Goal: Task Accomplishment & Management: Manage account settings

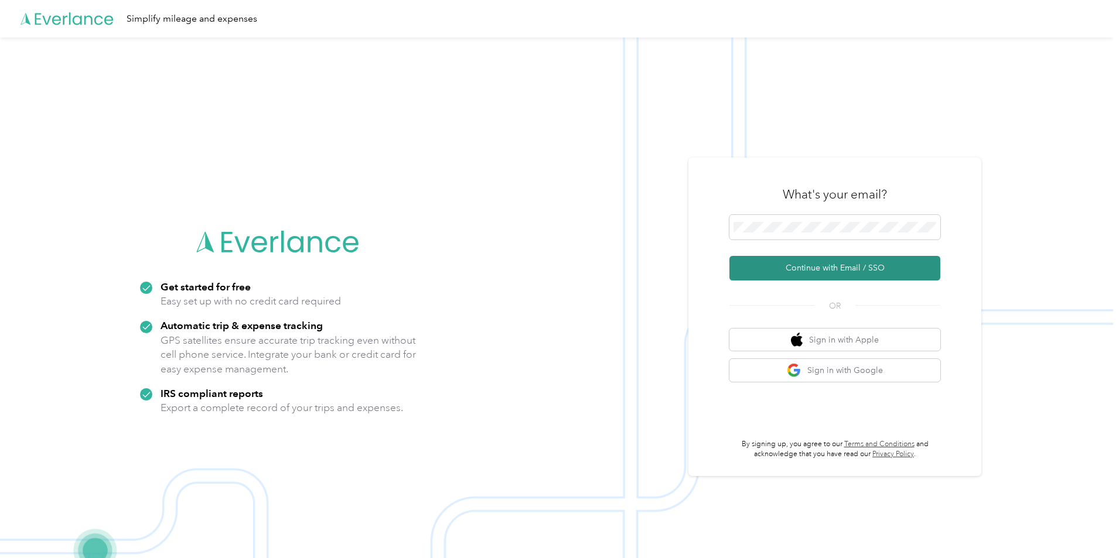
click at [806, 267] on button "Continue with Email / SSO" at bounding box center [834, 268] width 211 height 25
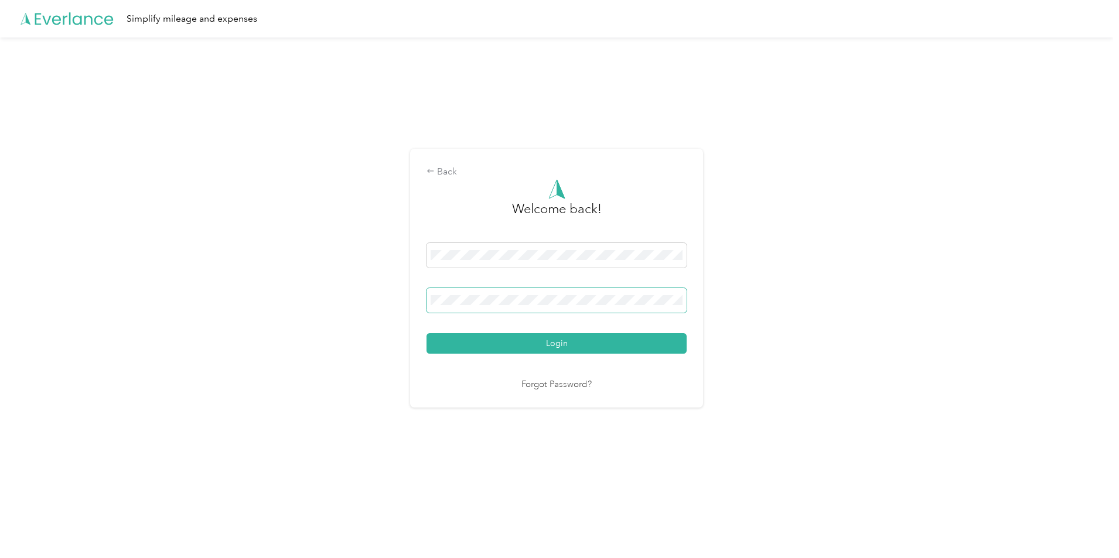
click at [426, 333] on button "Login" at bounding box center [556, 343] width 260 height 21
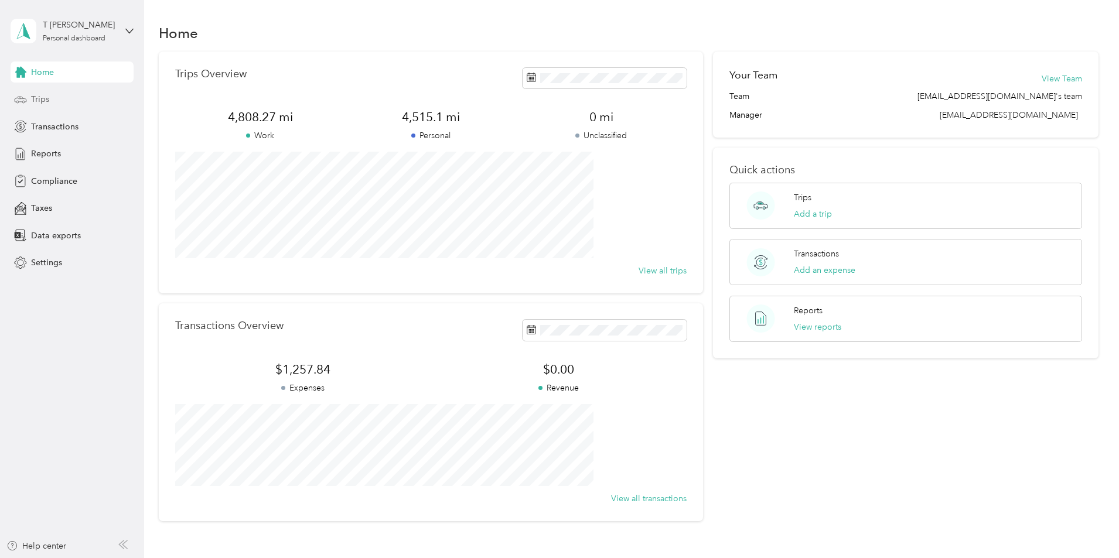
click at [46, 98] on span "Trips" at bounding box center [40, 99] width 18 height 12
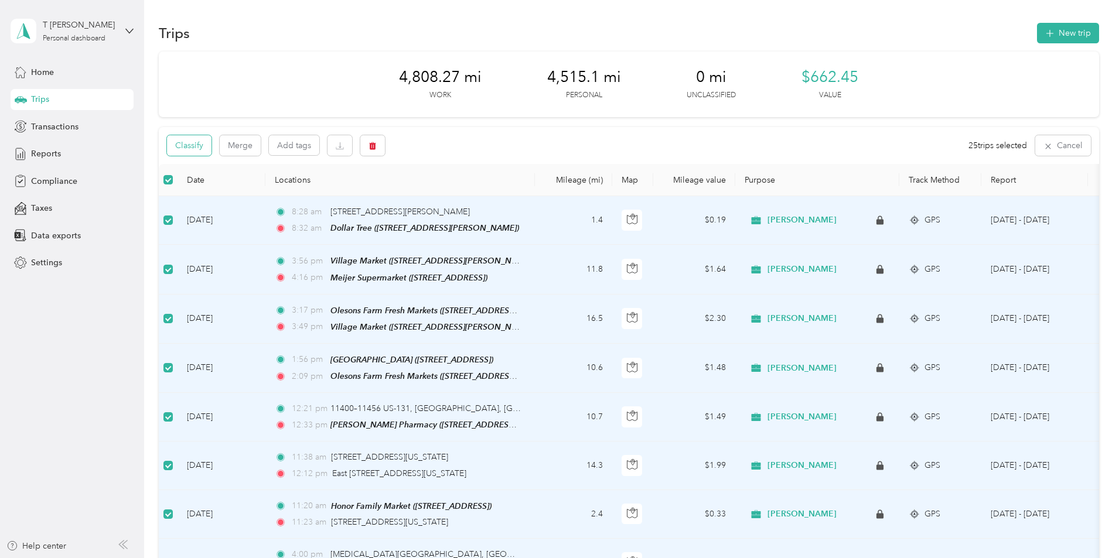
click at [211, 146] on button "Classify" at bounding box center [189, 145] width 45 height 21
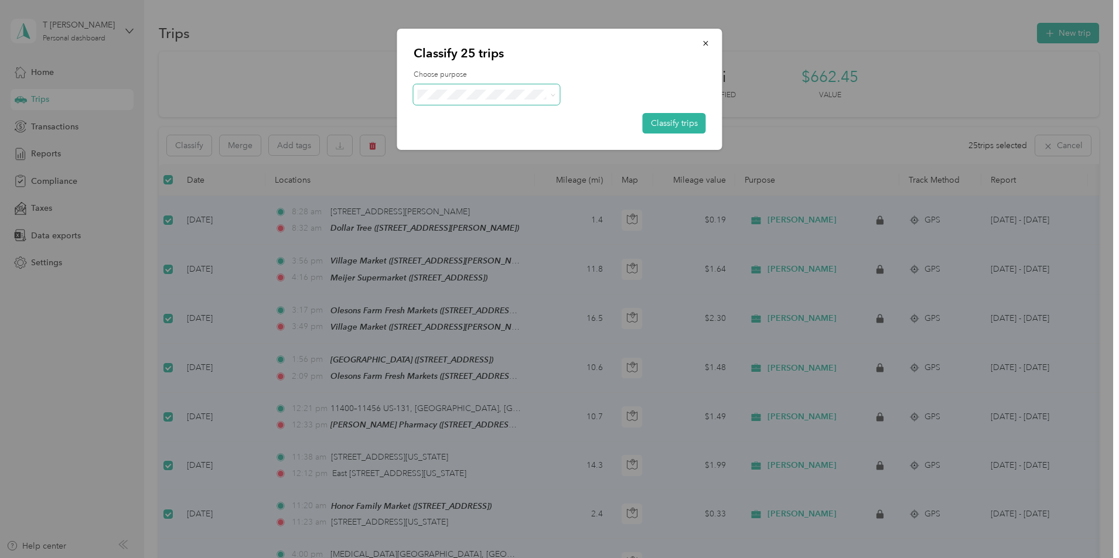
click at [525, 100] on span at bounding box center [487, 94] width 146 height 21
click at [553, 94] on icon at bounding box center [552, 95] width 5 height 5
click at [521, 115] on span "Acosta" at bounding box center [496, 116] width 109 height 12
click at [675, 126] on button "Classify trips" at bounding box center [674, 123] width 63 height 21
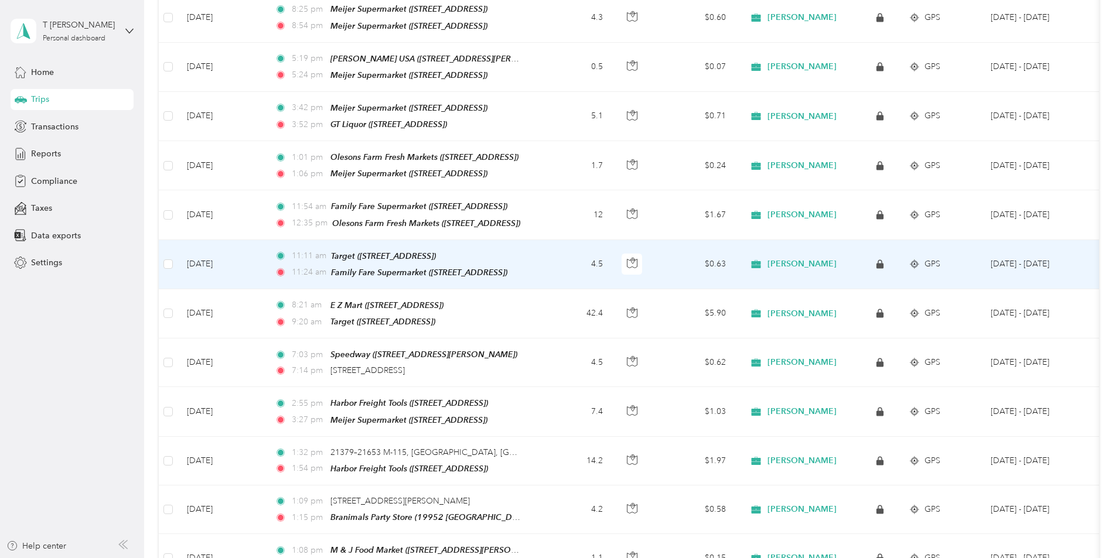
scroll to position [996, 0]
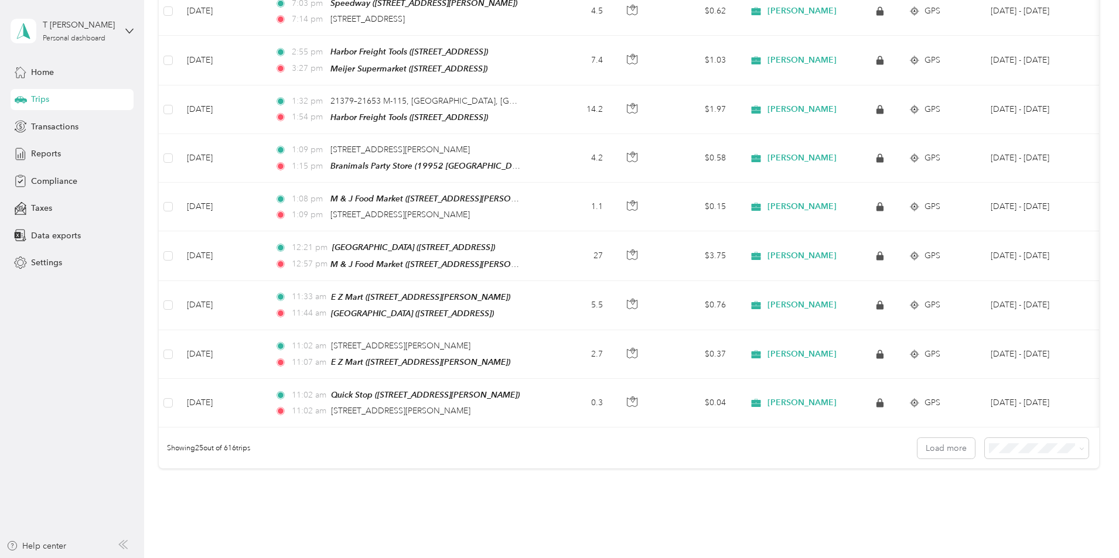
click at [923, 496] on span "100 per load" at bounding box center [936, 492] width 48 height 10
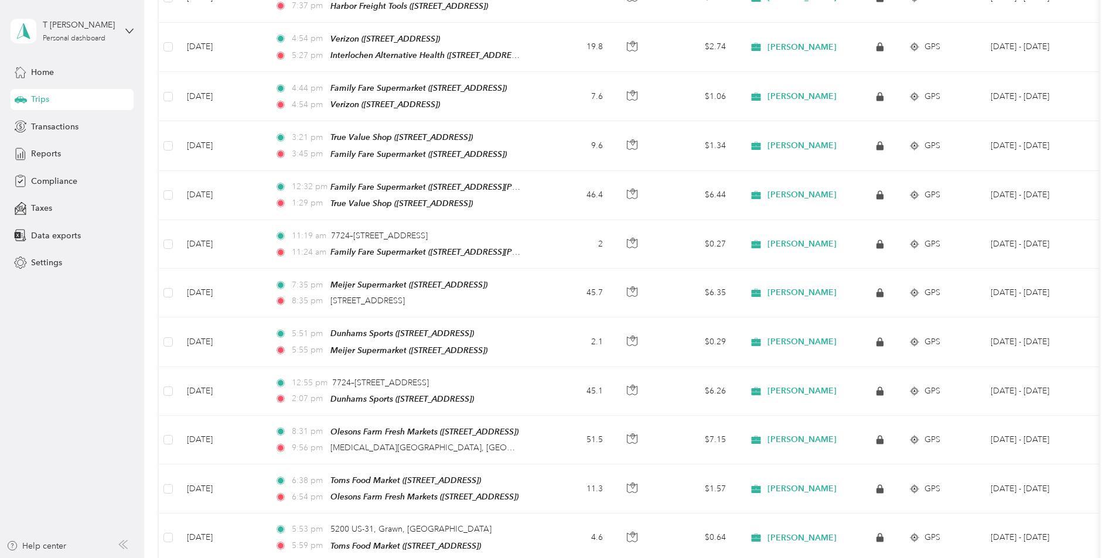
scroll to position [3263, 0]
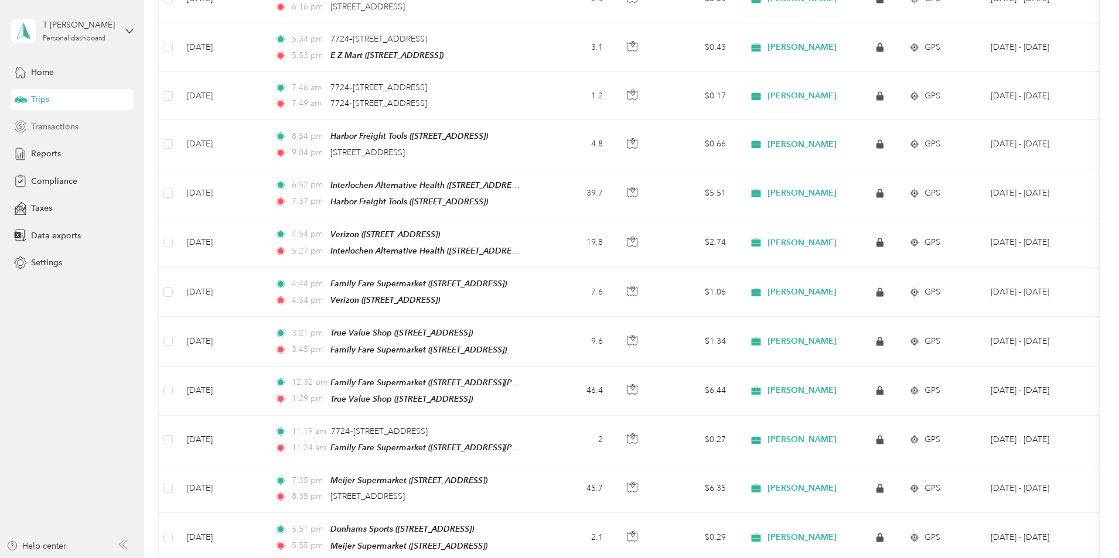
click at [42, 125] on span "Transactions" at bounding box center [54, 127] width 47 height 12
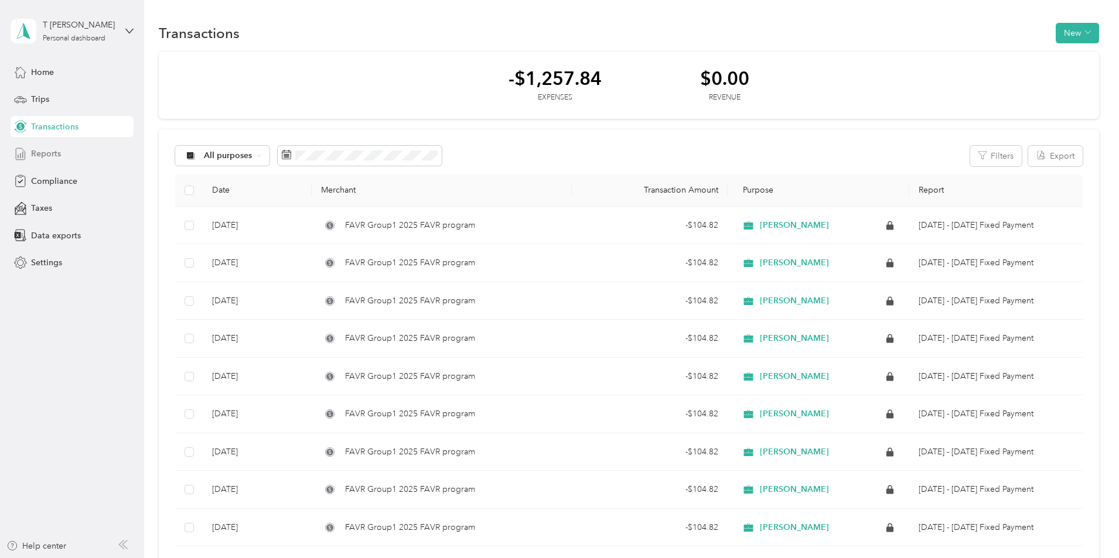
click at [47, 152] on span "Reports" at bounding box center [46, 154] width 30 height 12
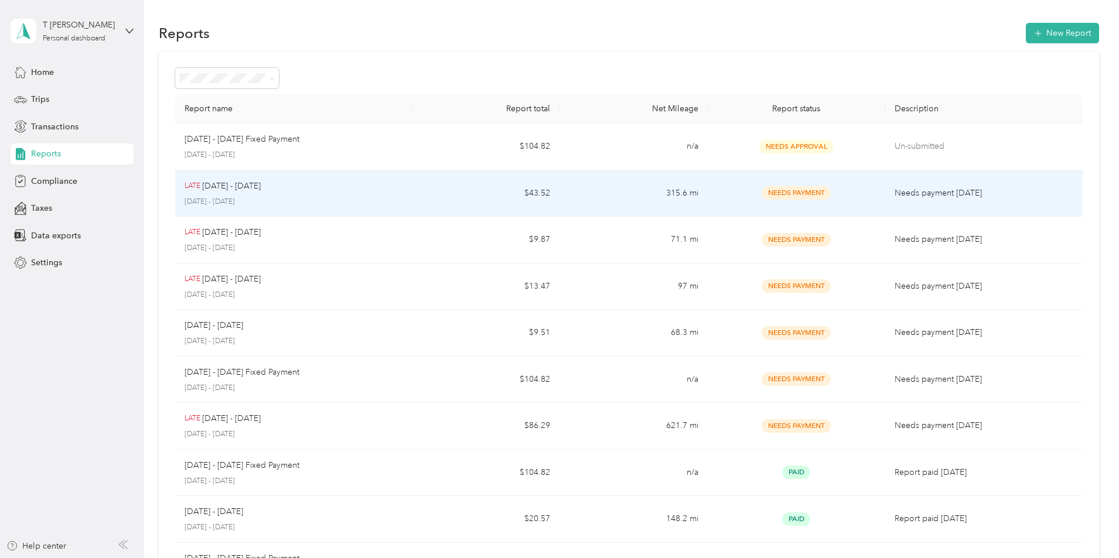
click at [775, 196] on span "Needs Payment" at bounding box center [795, 192] width 69 height 13
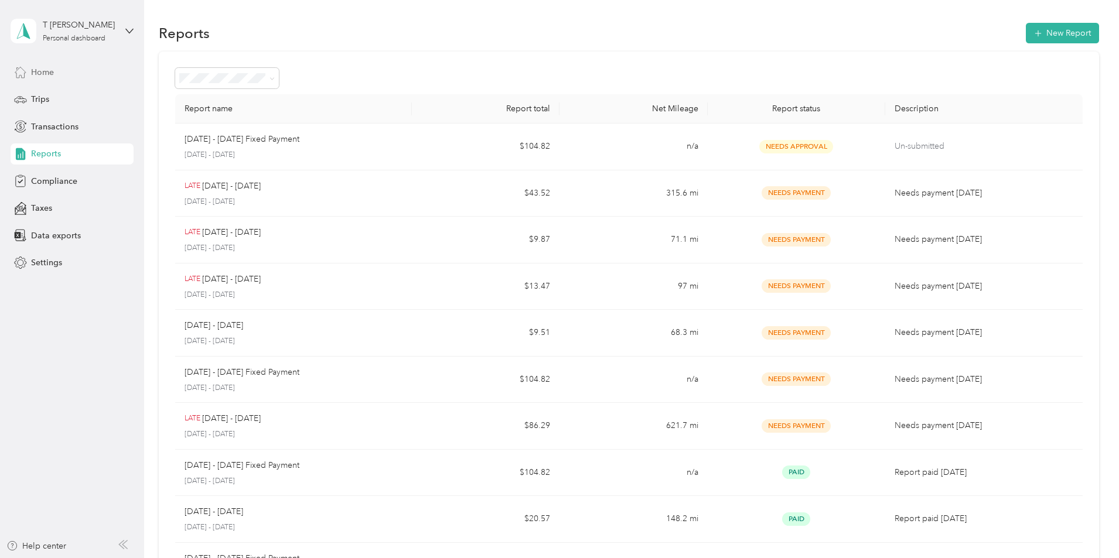
click at [25, 73] on icon at bounding box center [20, 72] width 11 height 11
